Goal: Check status: Check status

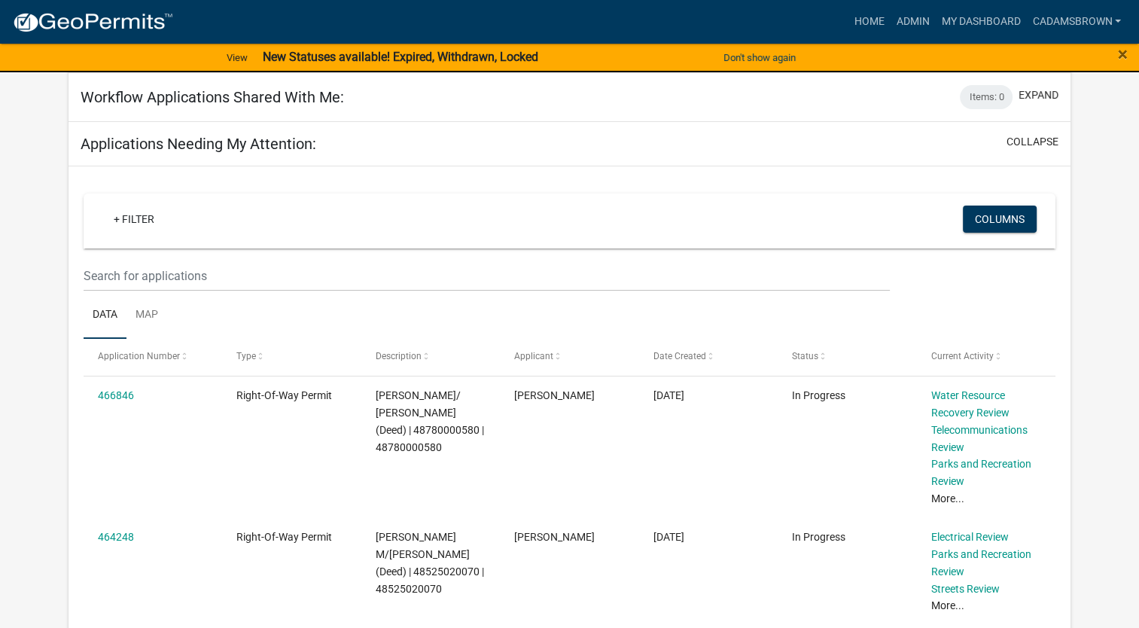
scroll to position [151, 0]
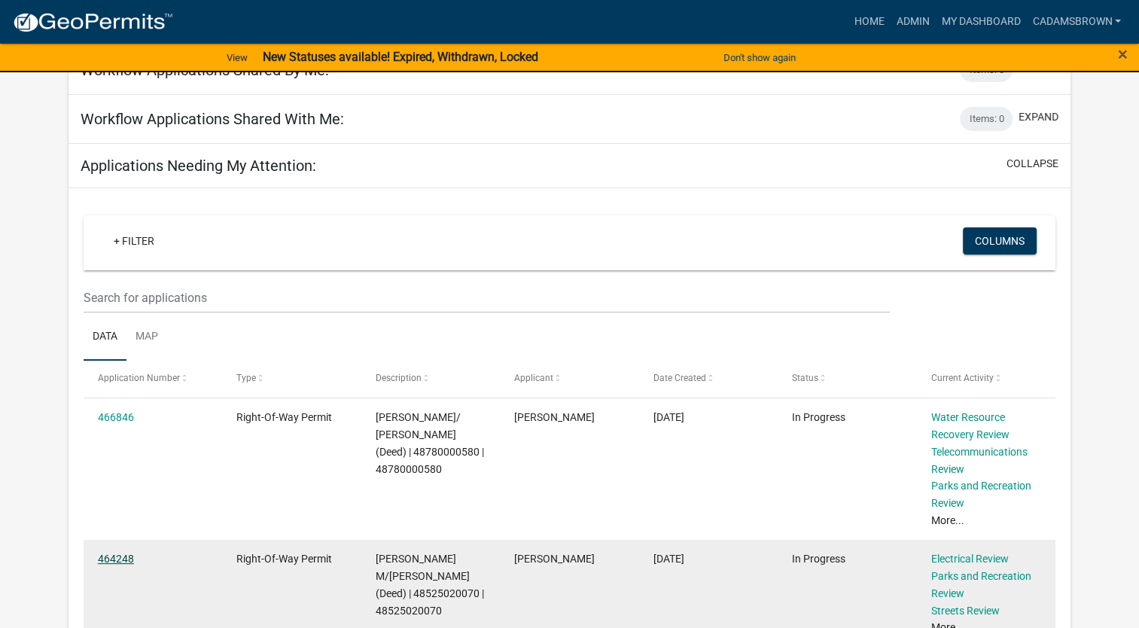
click at [105, 563] on link "464248" at bounding box center [116, 559] width 36 height 12
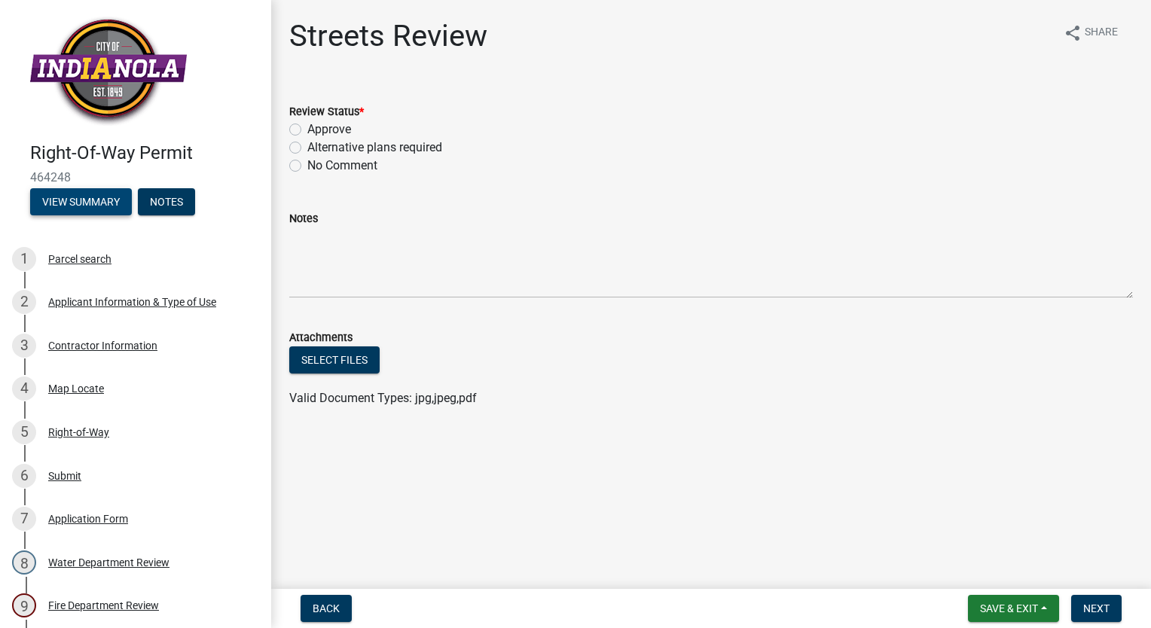
click at [100, 201] on button "View Summary" at bounding box center [81, 201] width 102 height 27
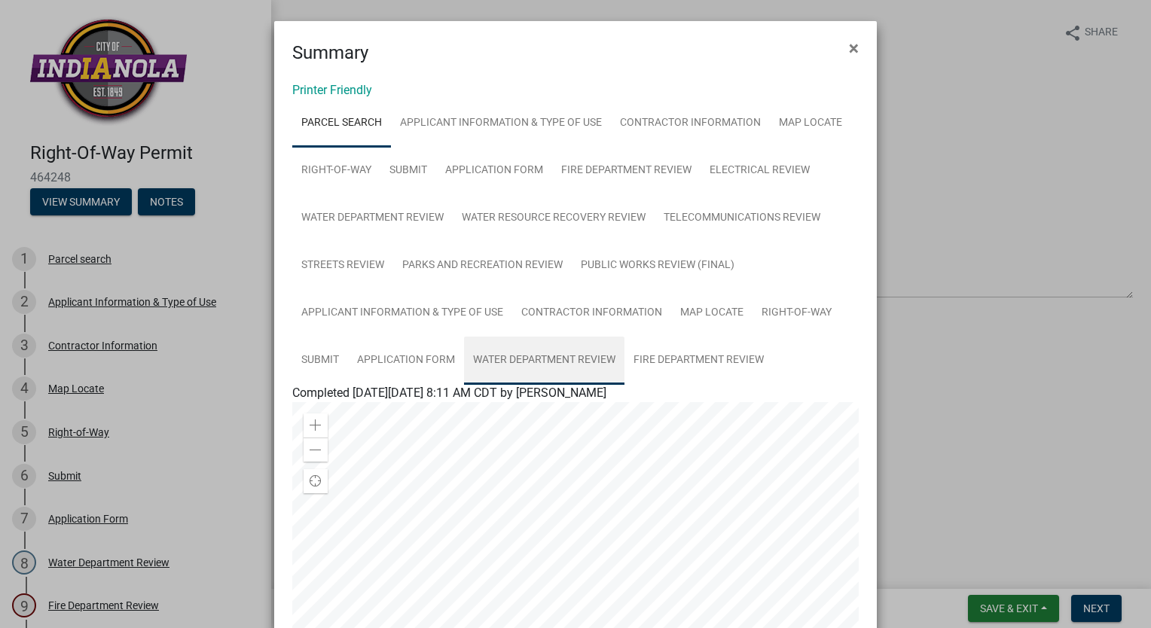
click at [548, 353] on link "Water Department Review" at bounding box center [544, 361] width 160 height 48
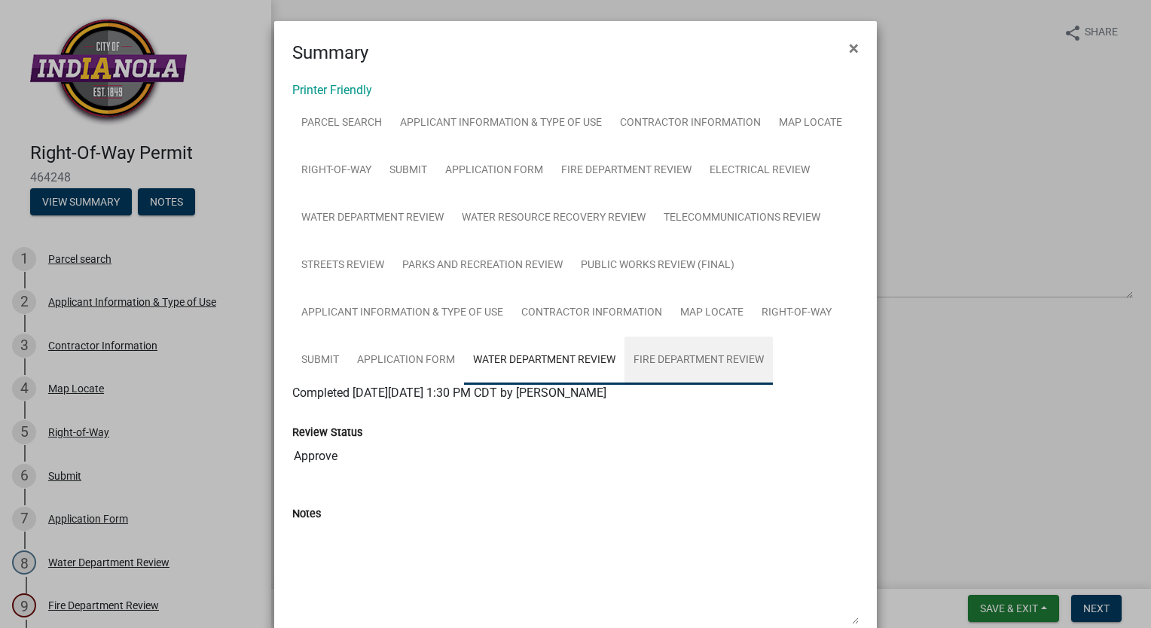
click at [677, 357] on link "Fire Department Review" at bounding box center [698, 361] width 148 height 48
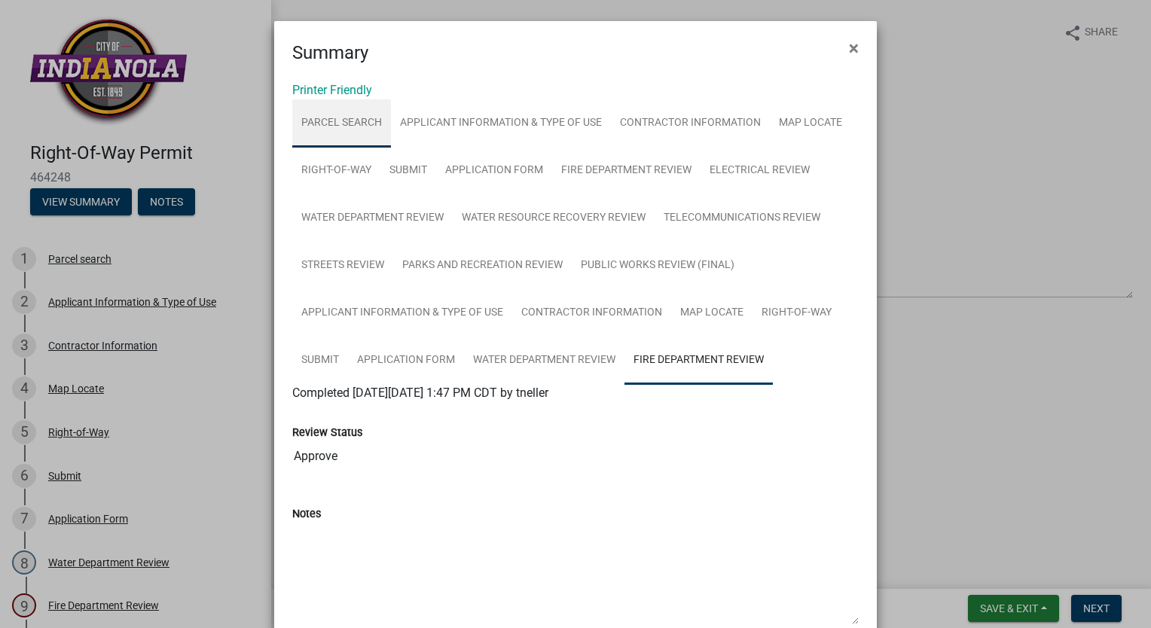
click at [356, 125] on link "Parcel search" at bounding box center [341, 123] width 99 height 48
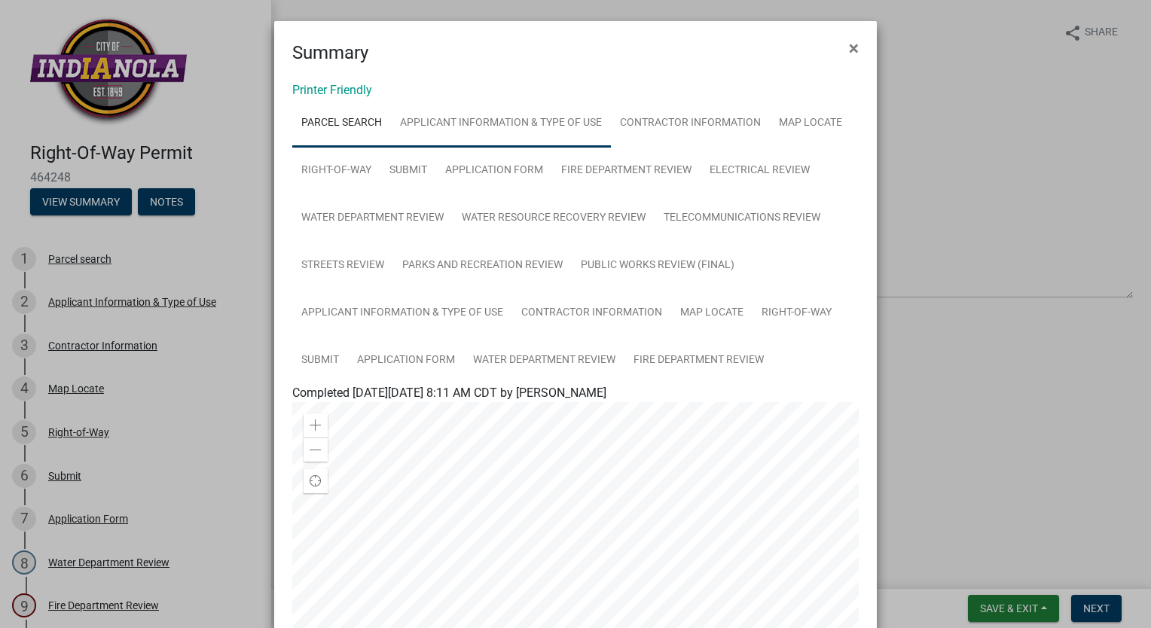
click at [444, 125] on link "Applicant Information & Type of Use" at bounding box center [501, 123] width 220 height 48
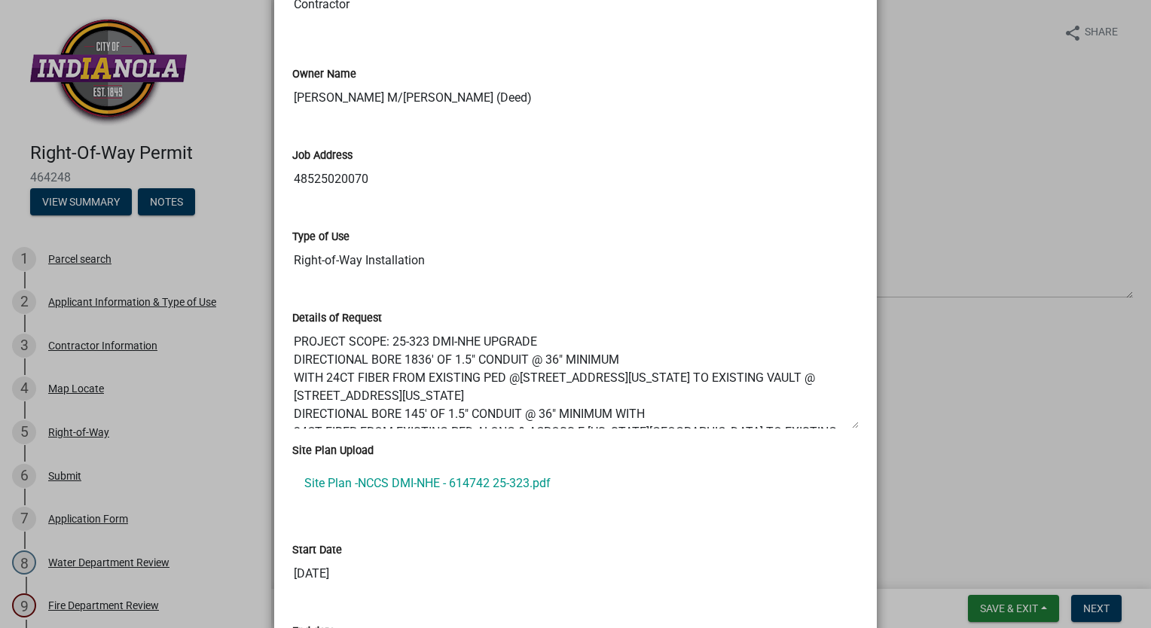
scroll to position [527, 0]
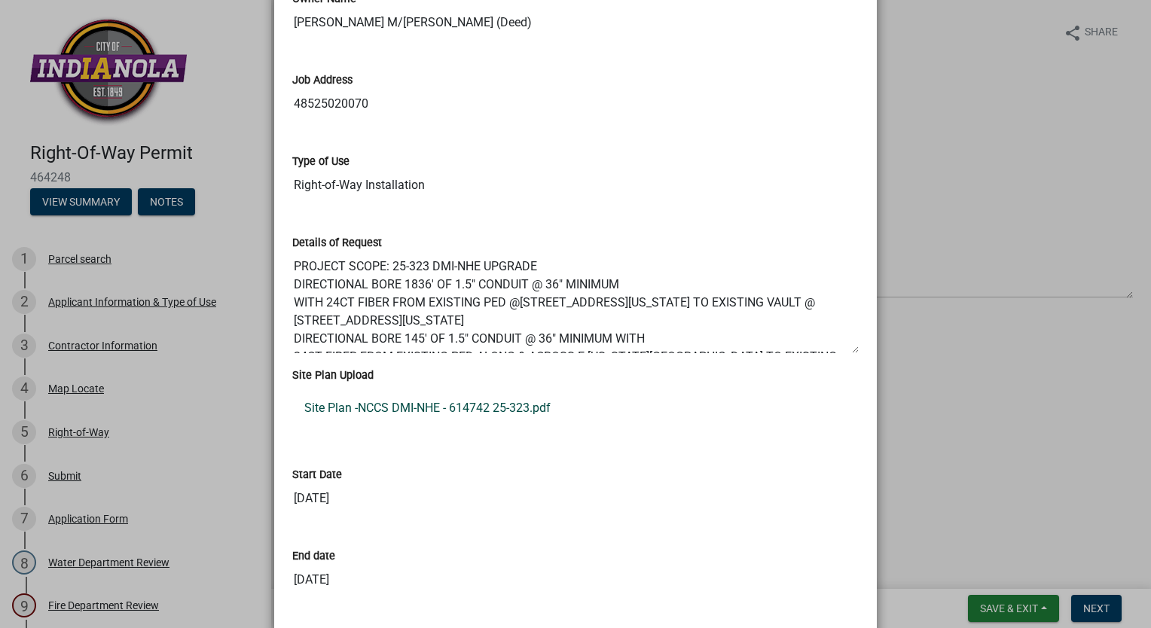
click at [470, 406] on link "Site Plan -NCCS DMI-NHE - 614742 25-323.pdf" at bounding box center [575, 408] width 566 height 36
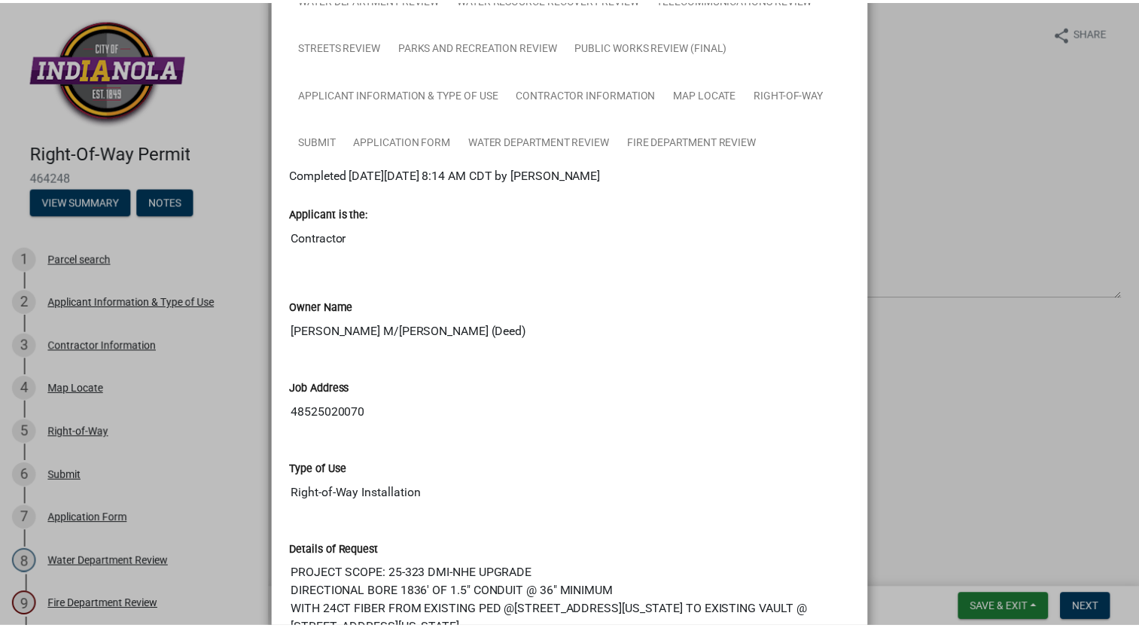
scroll to position [0, 0]
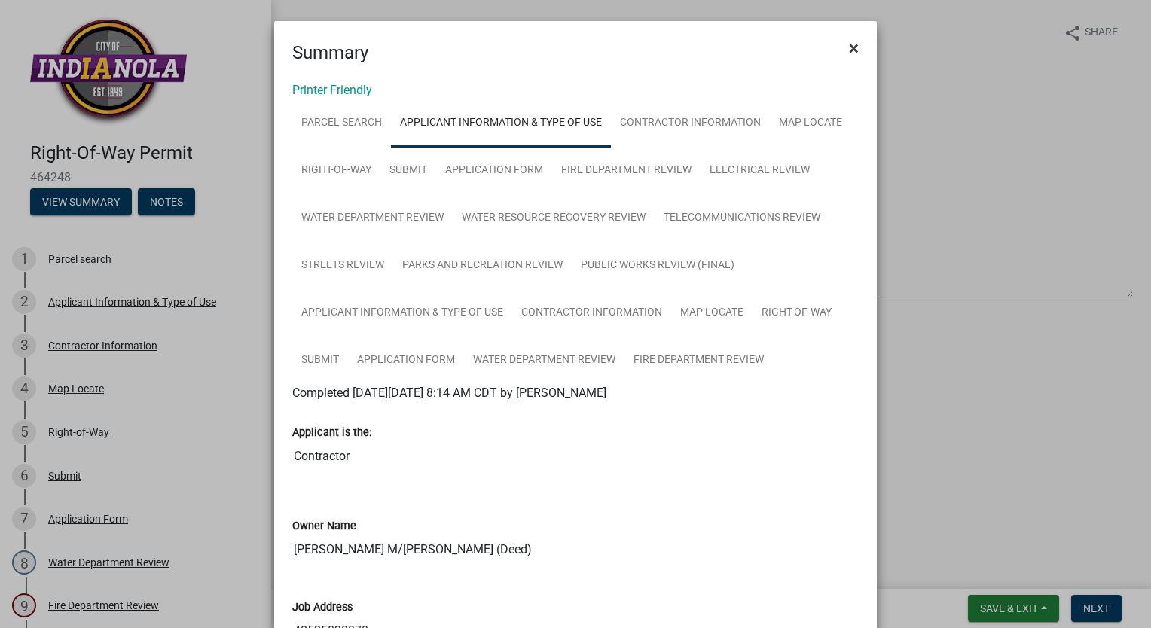
click at [849, 44] on span "×" at bounding box center [854, 48] width 10 height 21
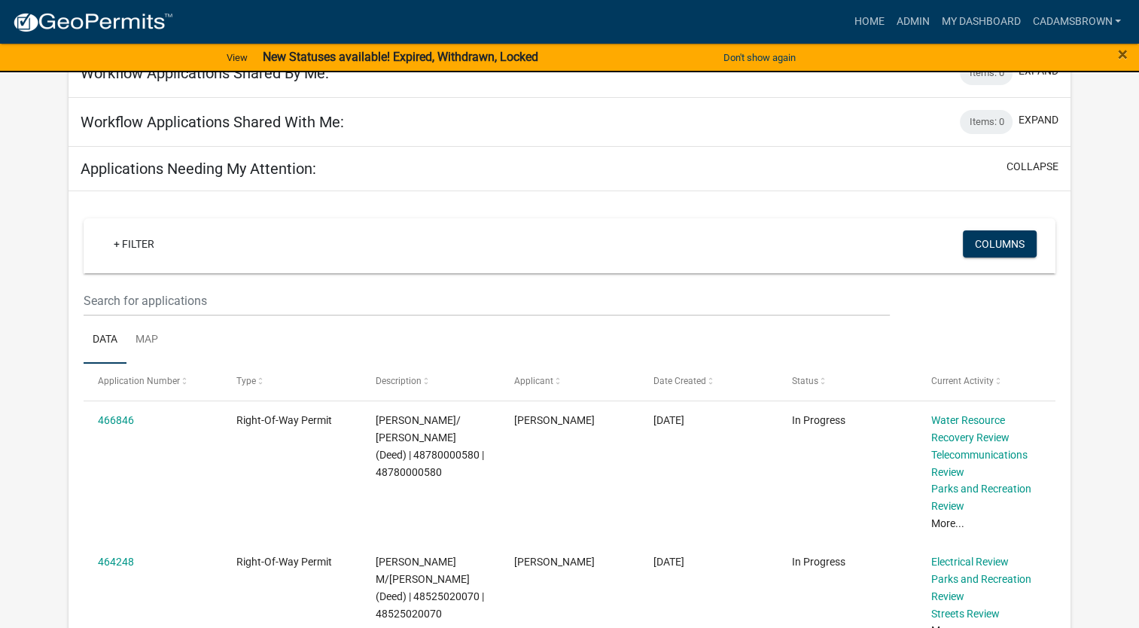
scroll to position [151, 0]
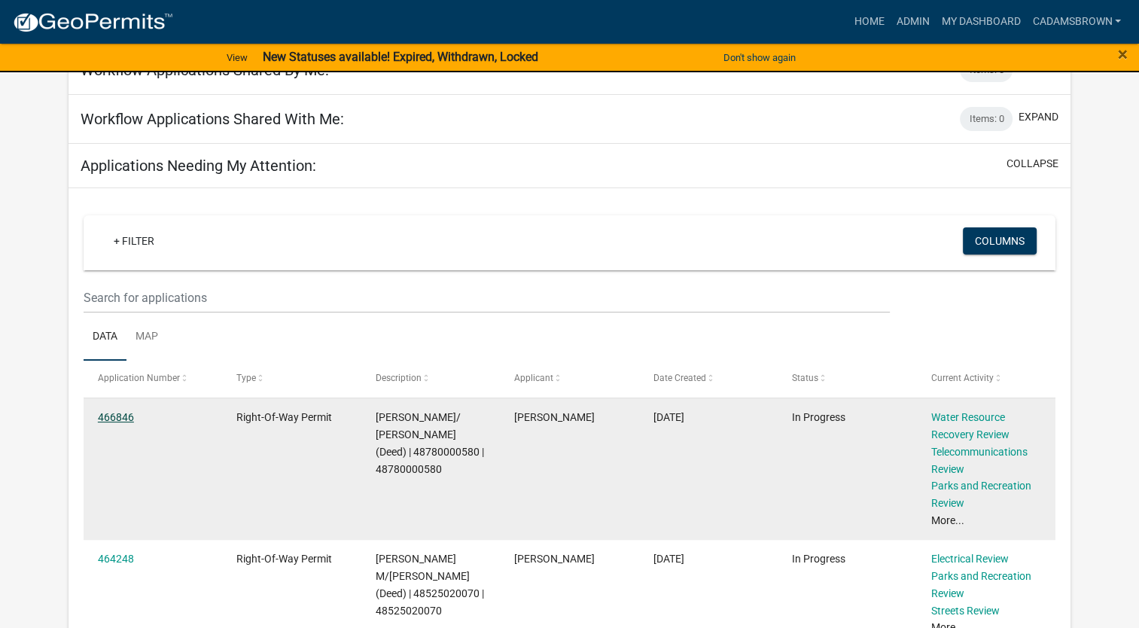
click at [118, 413] on link "466846" at bounding box center [116, 417] width 36 height 12
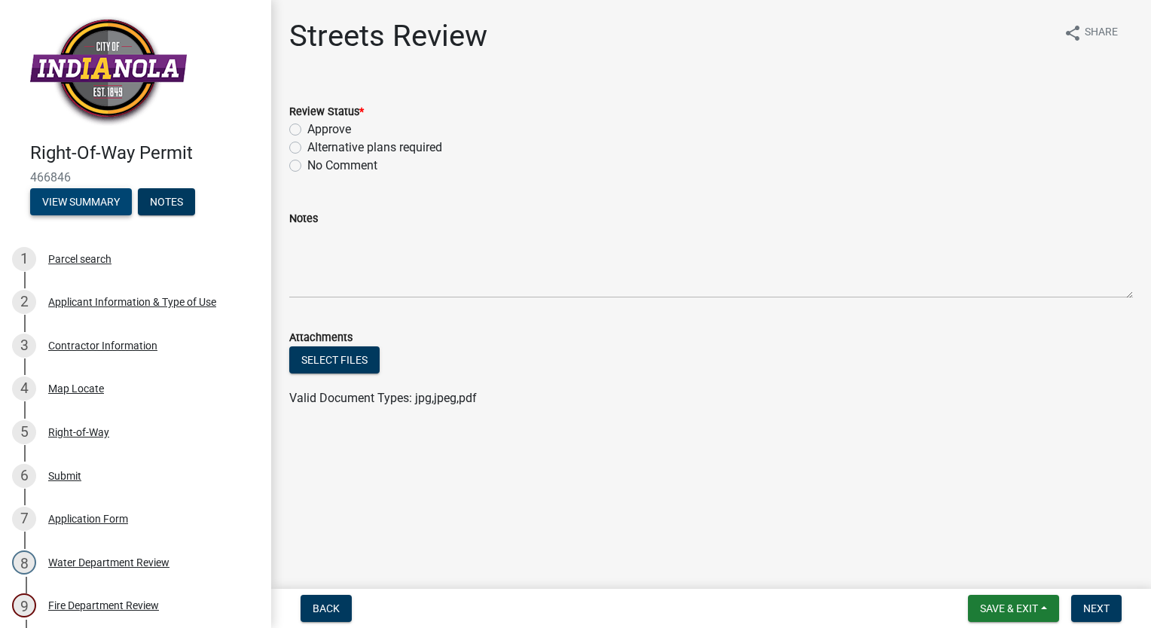
click at [69, 200] on button "View Summary" at bounding box center [81, 201] width 102 height 27
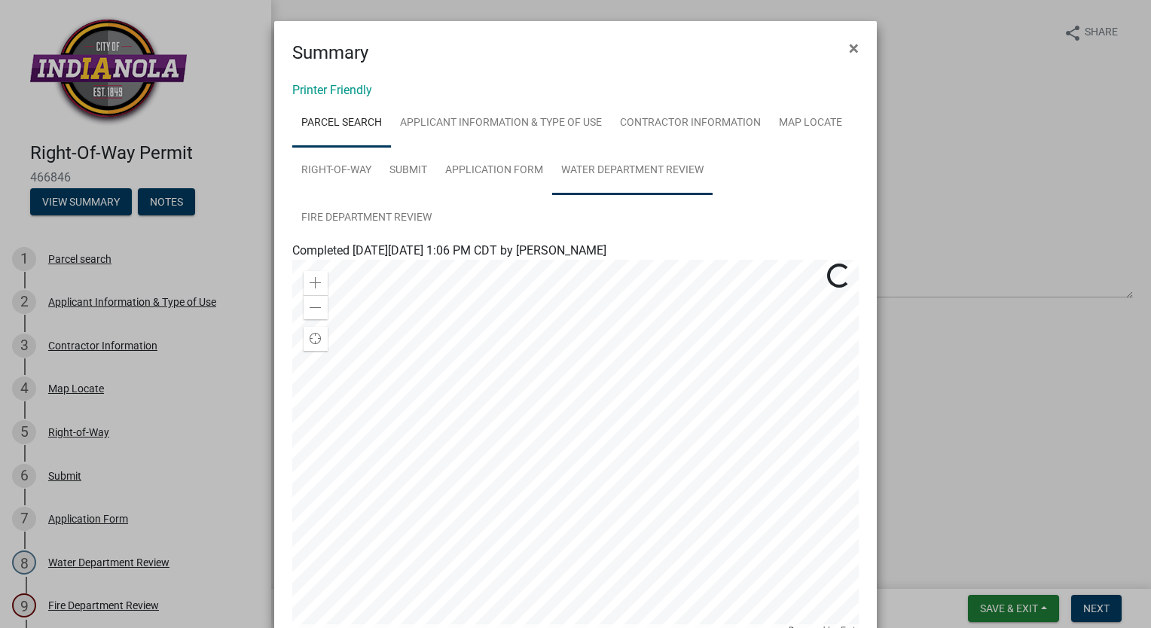
click at [660, 170] on link "Water Department Review" at bounding box center [632, 171] width 160 height 48
click at [359, 122] on link "Parcel search" at bounding box center [341, 123] width 99 height 48
click at [492, 135] on link "Applicant Information & Type of Use" at bounding box center [501, 123] width 220 height 48
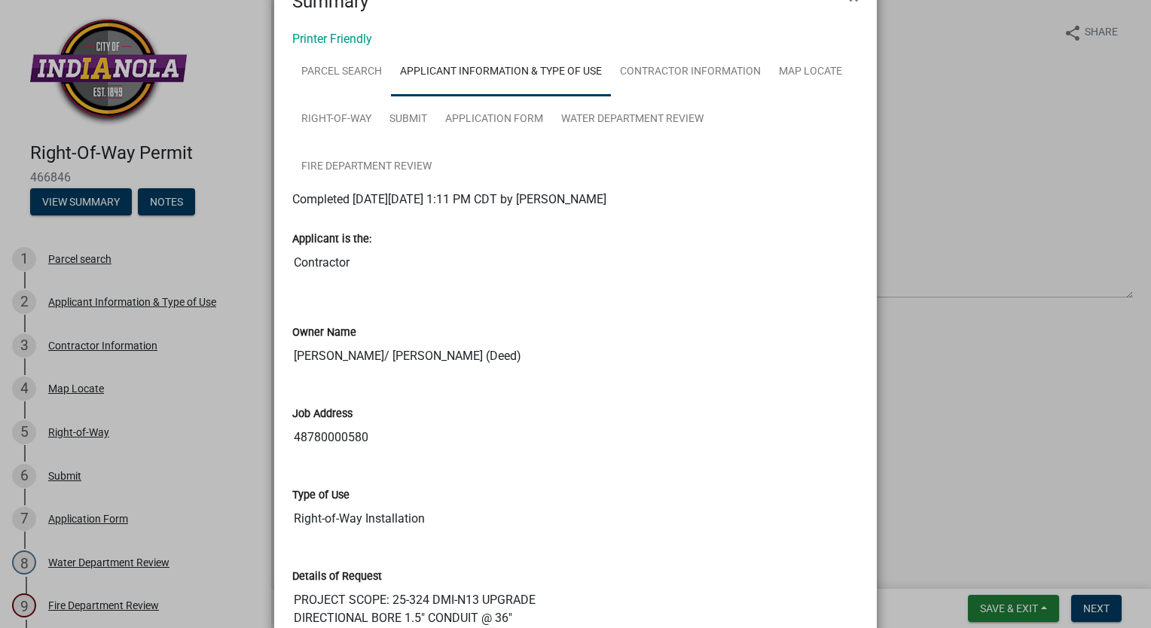
scroll to position [226, 0]
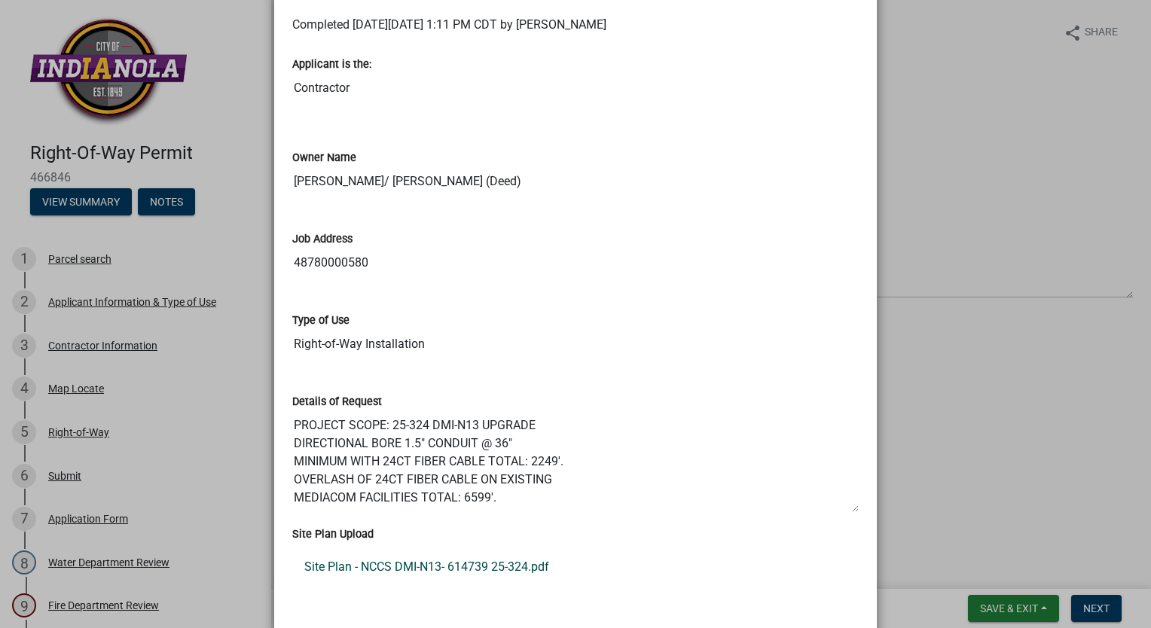
click at [491, 570] on link "Site Plan - NCCS DMI-N13- 614739 25-324.pdf" at bounding box center [575, 567] width 566 height 36
